Goal: Transaction & Acquisition: Obtain resource

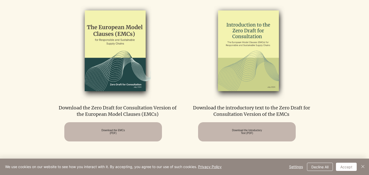
scroll to position [317, 0]
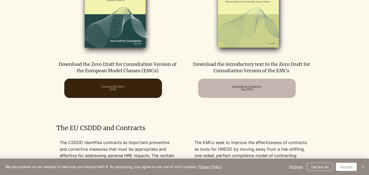
click at [115, 91] on span "Download the EMCs (PDF)" at bounding box center [112, 88] width 23 height 6
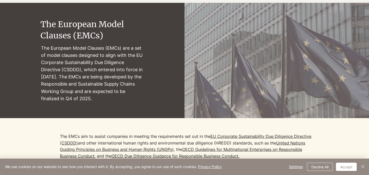
scroll to position [0, 0]
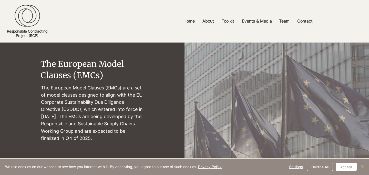
click at [16, 17] on img at bounding box center [27, 16] width 25 height 22
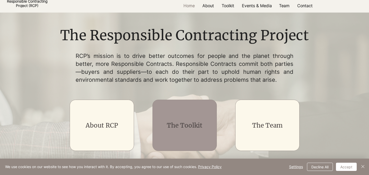
scroll to position [30, 0]
click at [188, 116] on div "main content" at bounding box center [184, 125] width 64 height 51
click at [187, 130] on h2 "The Toolkit" at bounding box center [184, 125] width 51 height 9
click at [175, 127] on link "The Toolkit" at bounding box center [185, 126] width 36 height 8
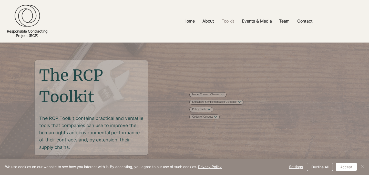
click at [165, 118] on div "main content" at bounding box center [92, 106] width 184 height 127
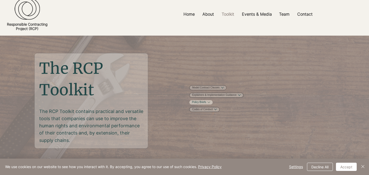
click at [210, 103] on button "More Policy Briefs pages" at bounding box center [208, 102] width 3 height 3
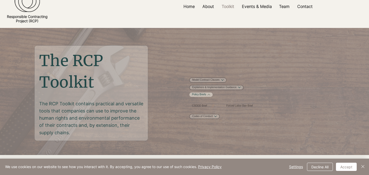
scroll to position [24, 0]
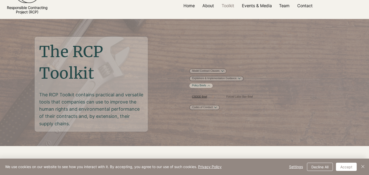
click at [205, 99] on span "CSDDD Brief" at bounding box center [199, 97] width 15 height 4
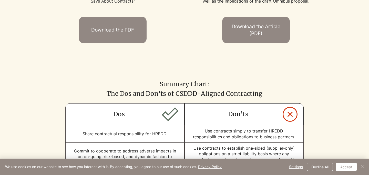
scroll to position [442, 0]
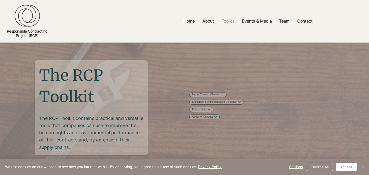
click at [213, 101] on ul "Model Contract Clauses MCCs EMCs SMCs RIMCs TMCs MCCs EMCs SMCs RIMCs TMCs Expl…" at bounding box center [224, 105] width 71 height 27
click at [213, 96] on link "Model Contract Clauses" at bounding box center [205, 94] width 27 height 4
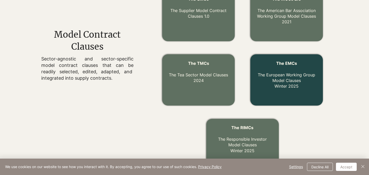
scroll to position [197, 0]
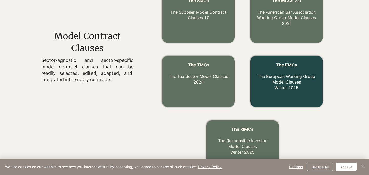
click at [283, 79] on link "The EMCs The European Working Group Model Clauses Winter 2025" at bounding box center [286, 76] width 57 height 28
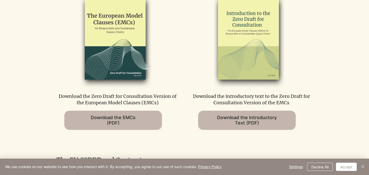
scroll to position [286, 0]
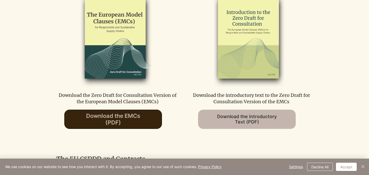
click at [142, 117] on span "Download the EMCs (PDF)" at bounding box center [113, 119] width 97 height 19
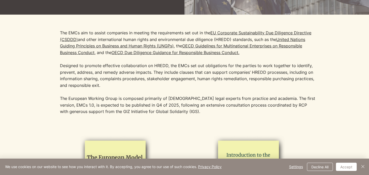
scroll to position [0, 0]
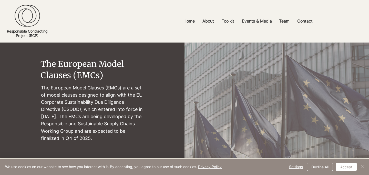
click at [35, 28] on div at bounding box center [27, 21] width 42 height 43
click at [30, 19] on img at bounding box center [27, 16] width 25 height 22
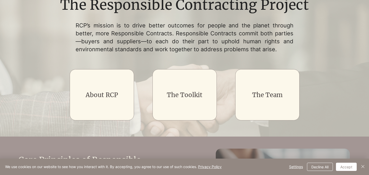
scroll to position [70, 0]
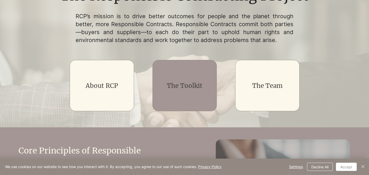
click at [184, 90] on h2 "The Toolkit" at bounding box center [184, 85] width 51 height 9
click at [181, 89] on link "The Toolkit" at bounding box center [185, 86] width 36 height 8
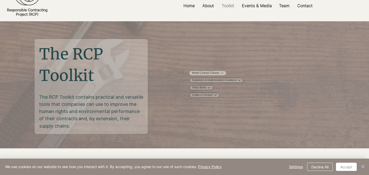
click at [219, 73] on link "Model Contract Clauses" at bounding box center [205, 73] width 27 height 4
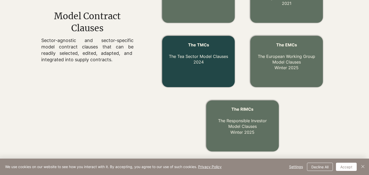
scroll to position [217, 0]
